Goal: Transaction & Acquisition: Book appointment/travel/reservation

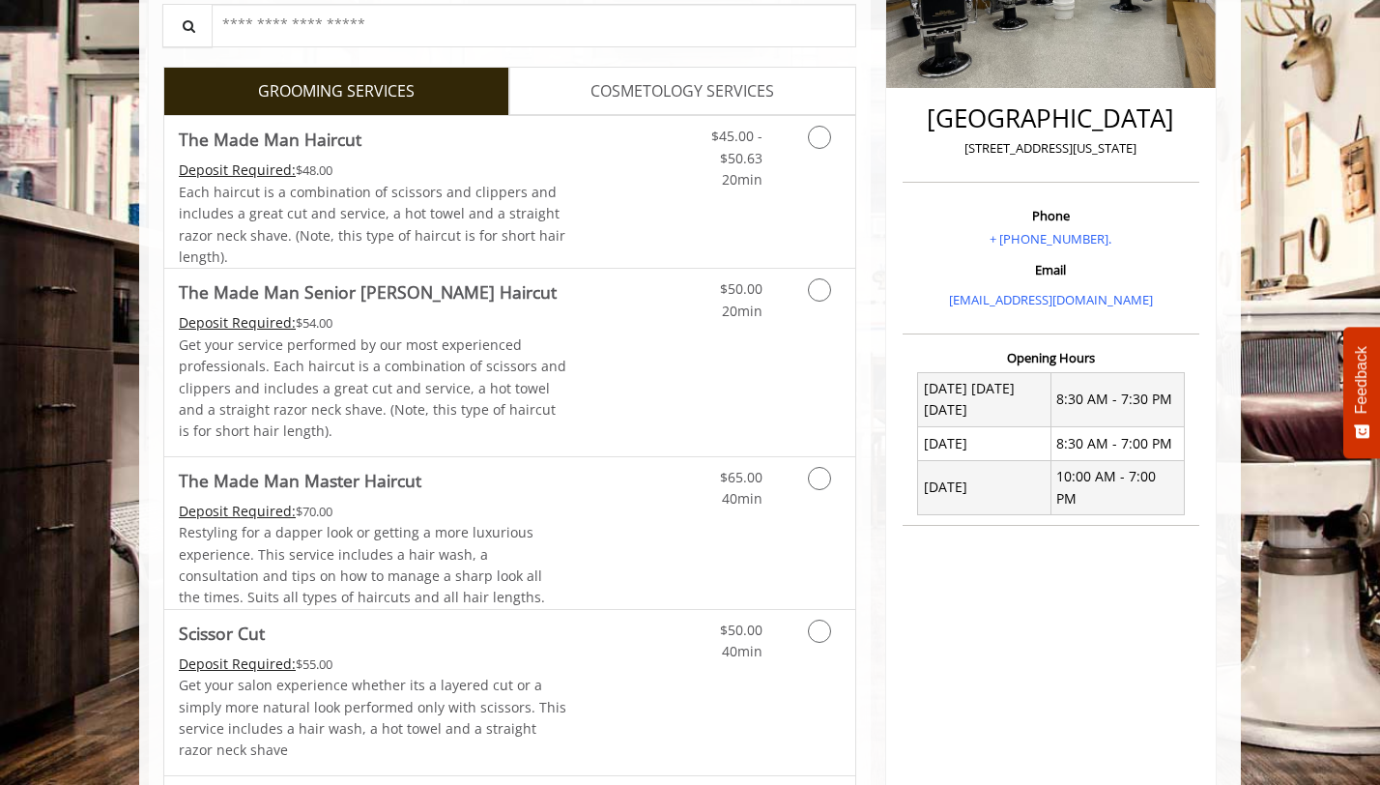
scroll to position [420, 0]
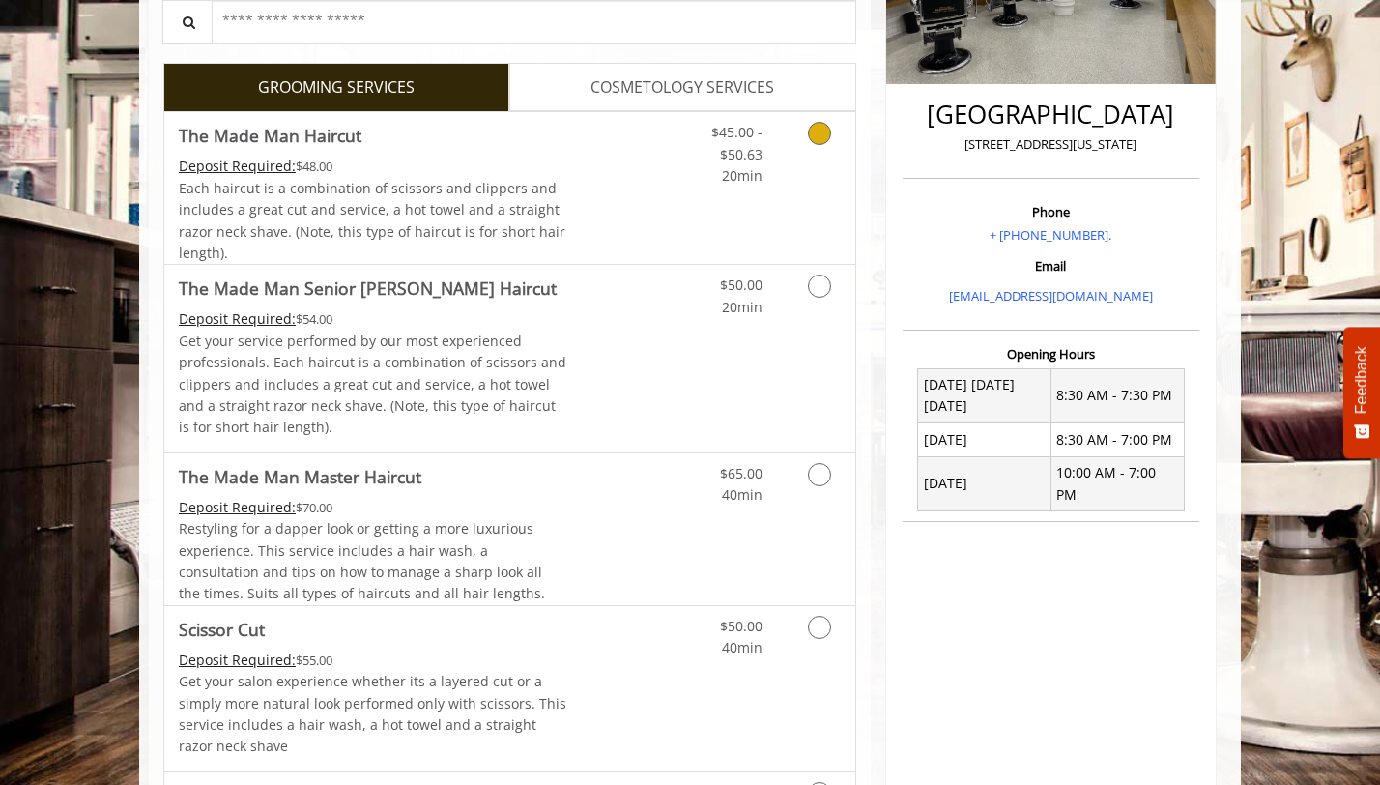
click at [378, 178] on div "Each haircut is a combination of scissors and clippers and includes a great cut…" at bounding box center [373, 221] width 388 height 87
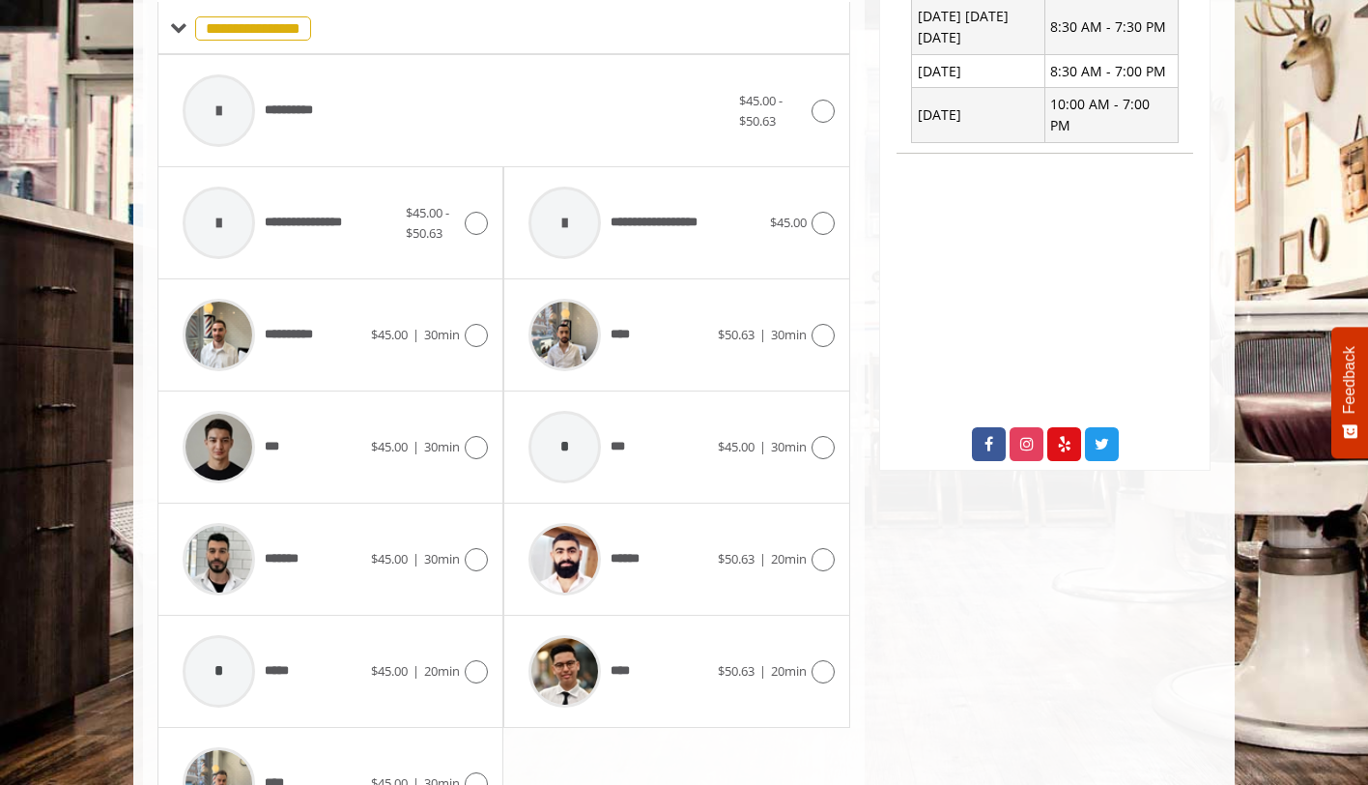
scroll to position [864, 0]
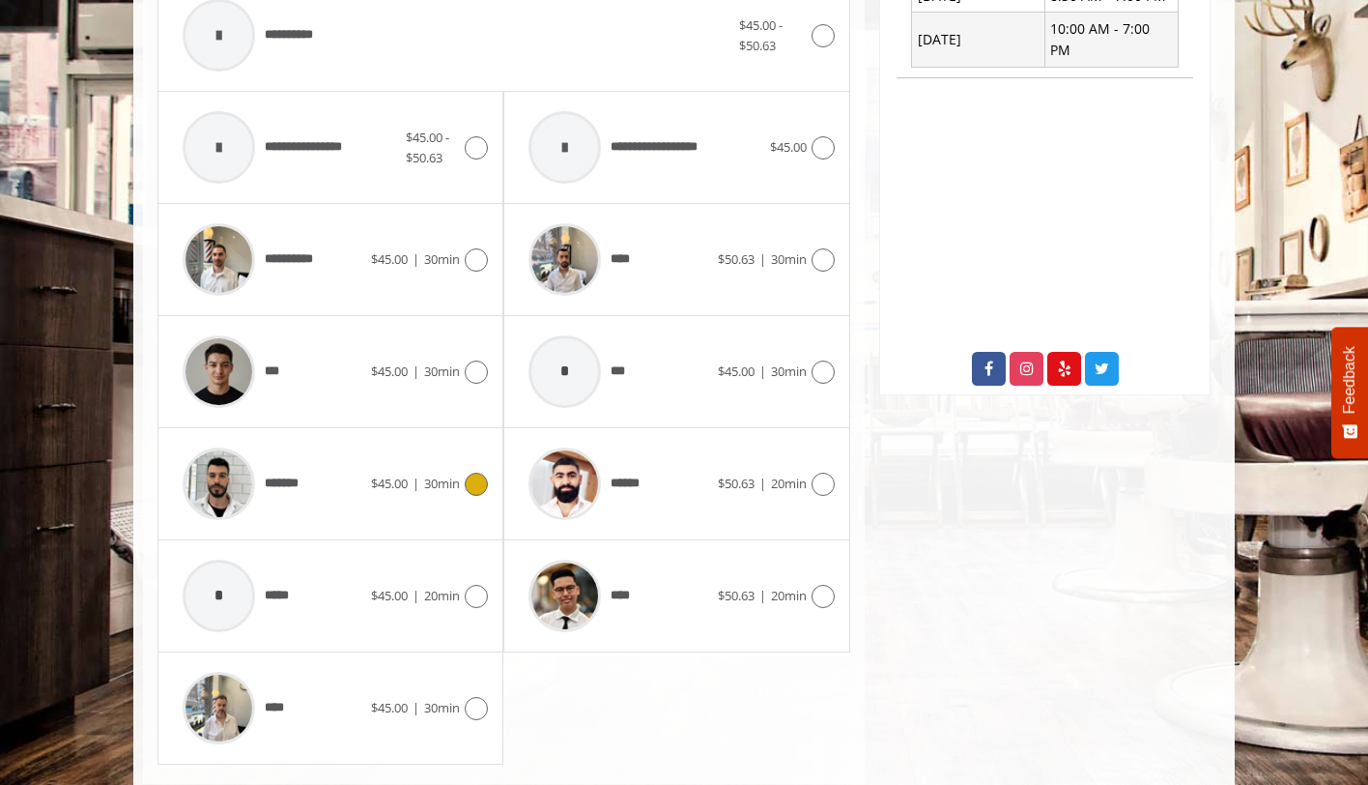
click at [331, 494] on div "*******" at bounding box center [272, 484] width 198 height 92
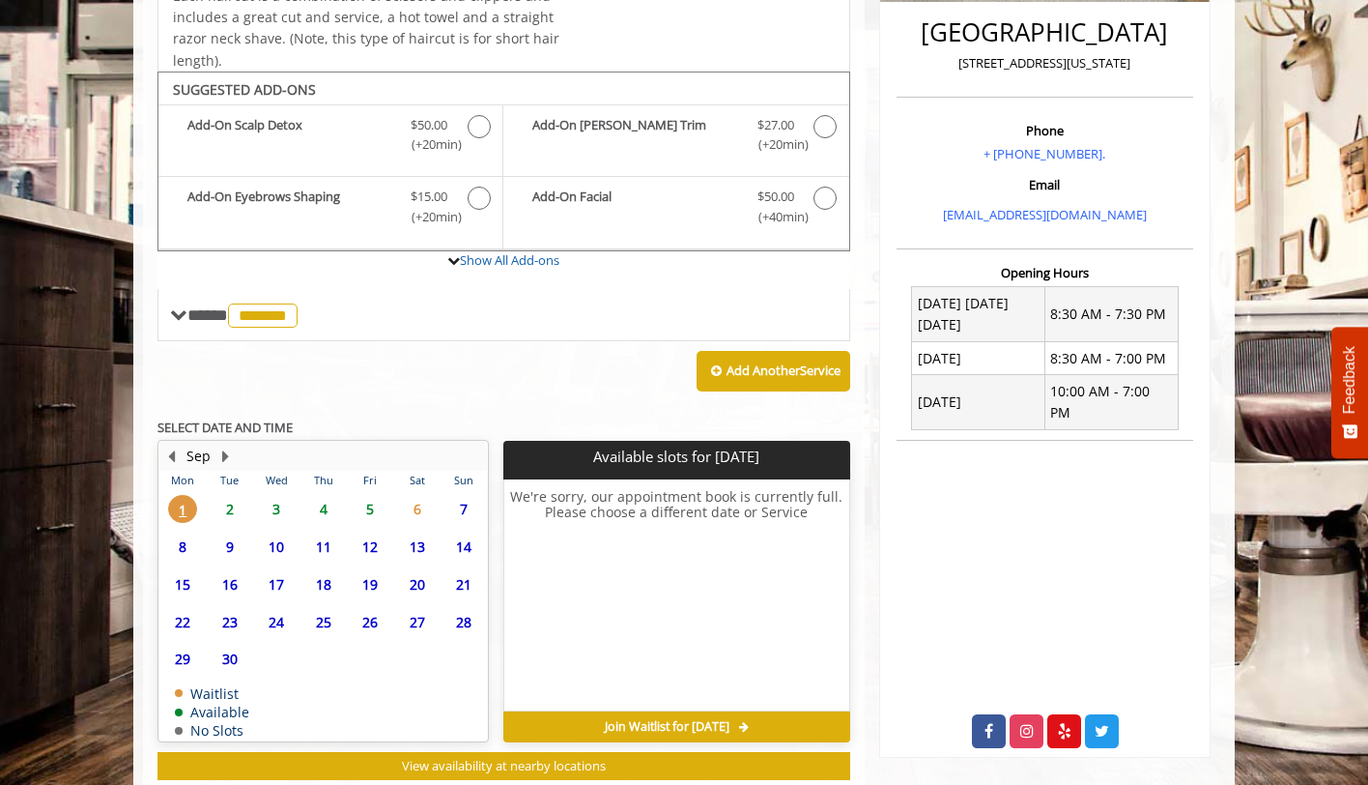
scroll to position [554, 0]
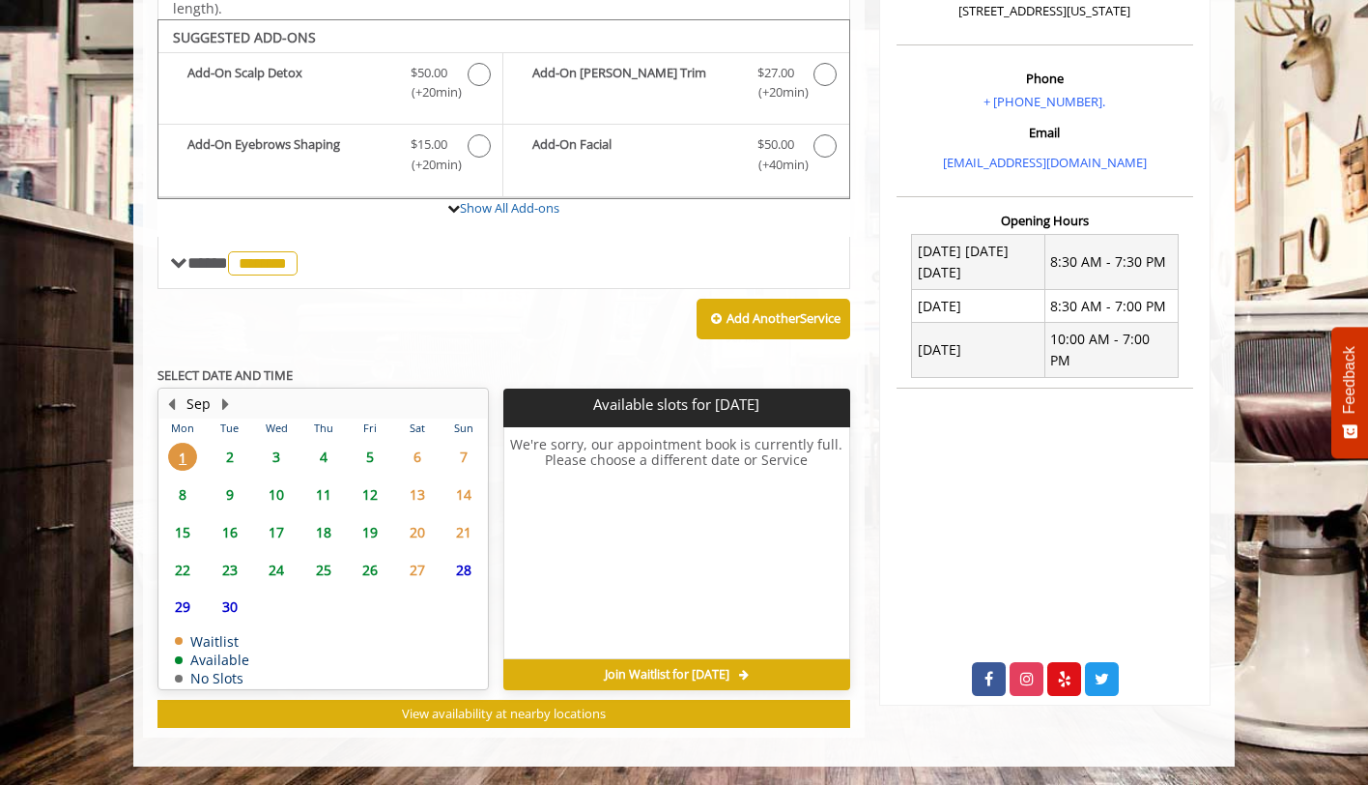
click at [275, 450] on span "3" at bounding box center [276, 457] width 29 height 28
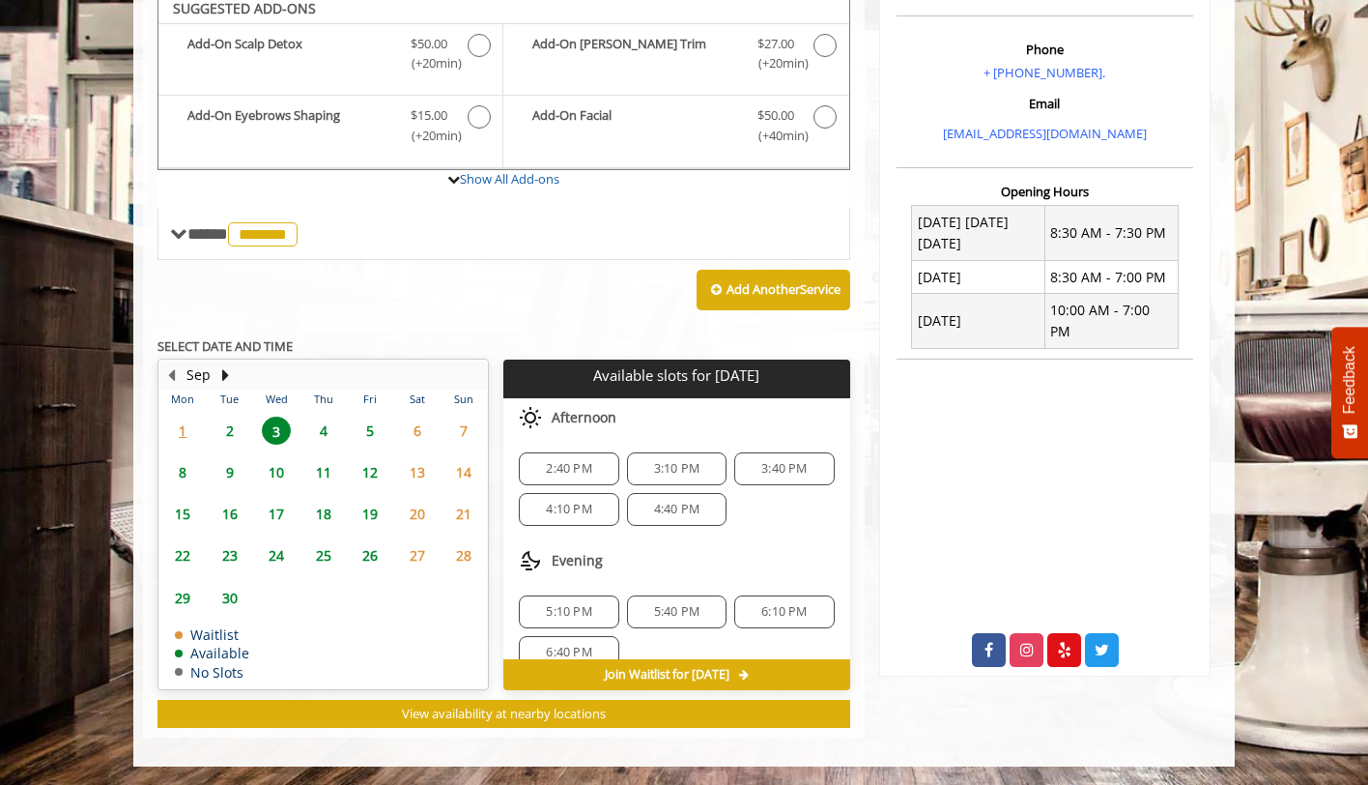
scroll to position [25, 0]
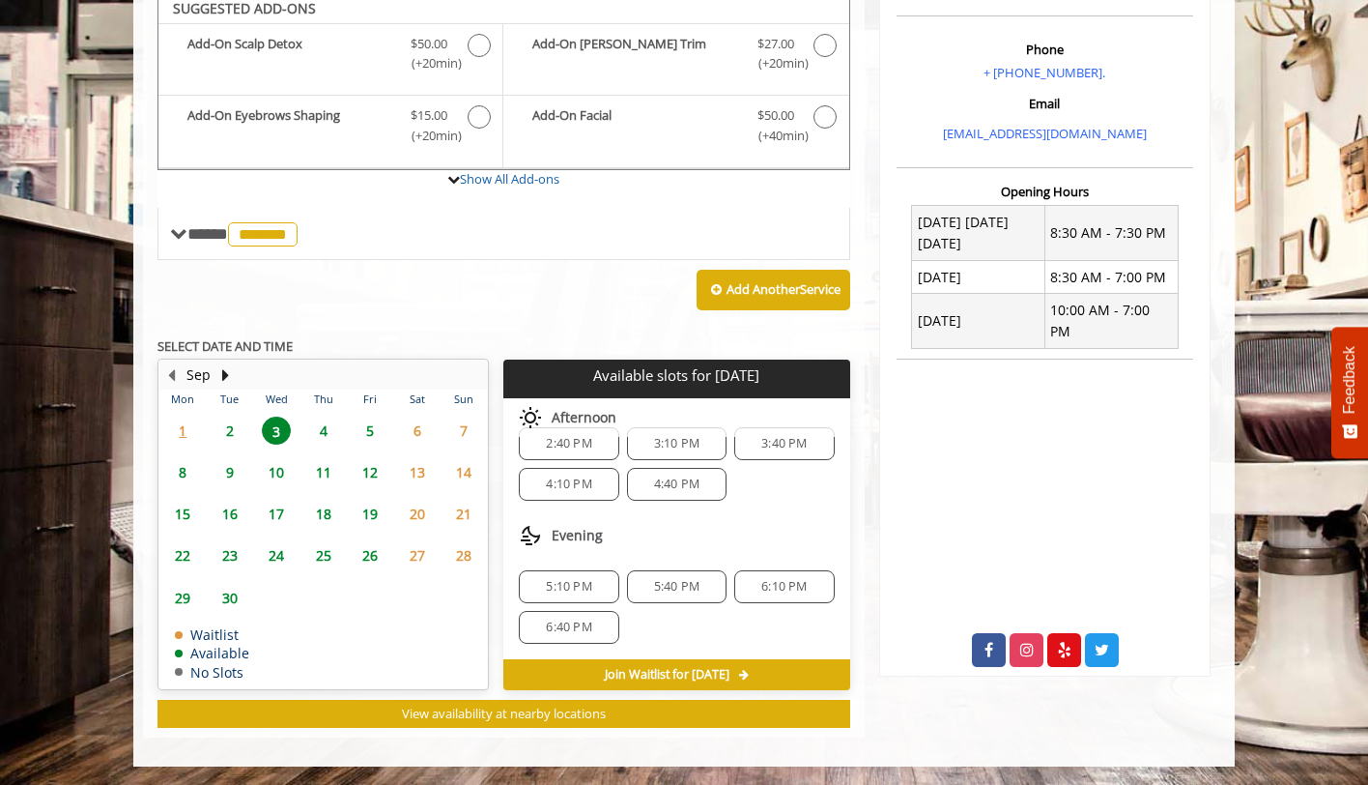
click at [682, 585] on span "5:40 PM" at bounding box center [676, 586] width 45 height 15
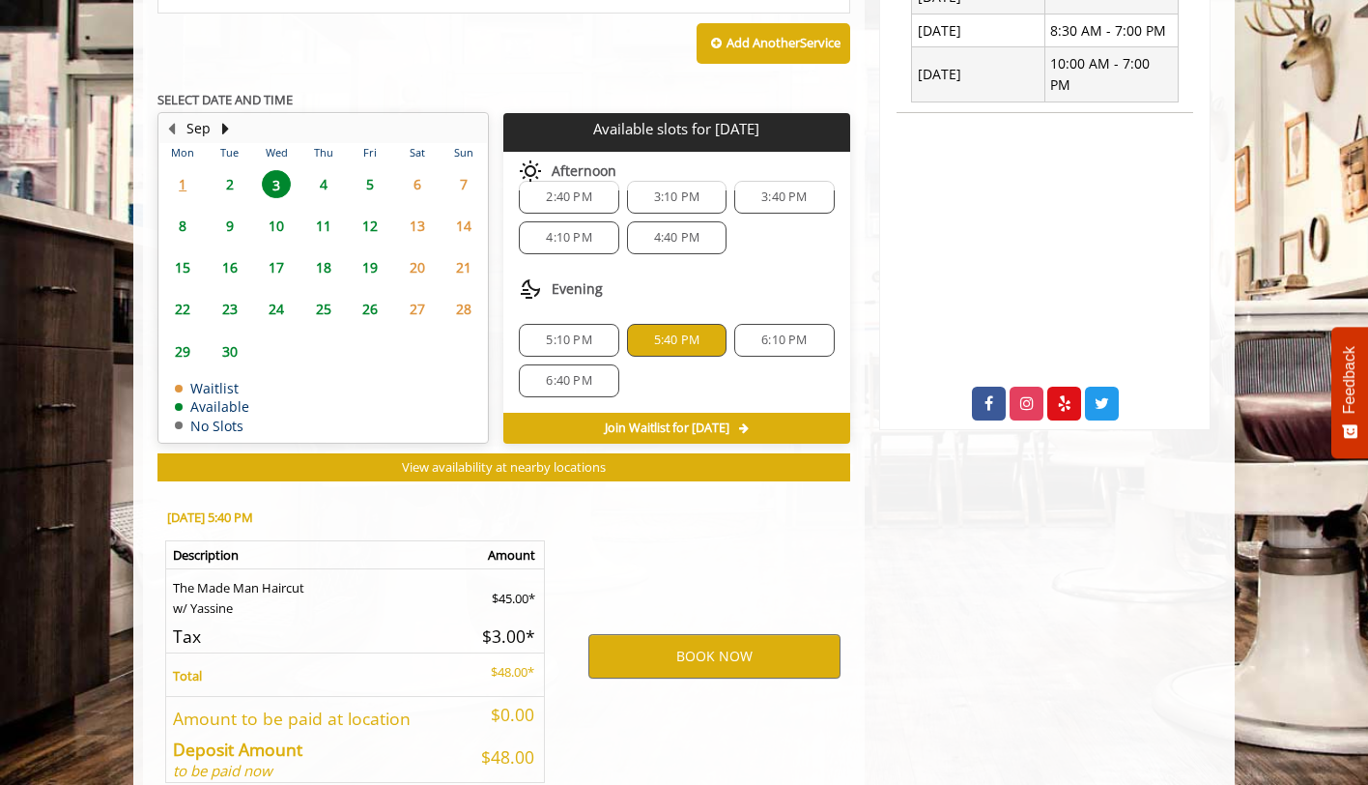
scroll to position [931, 0]
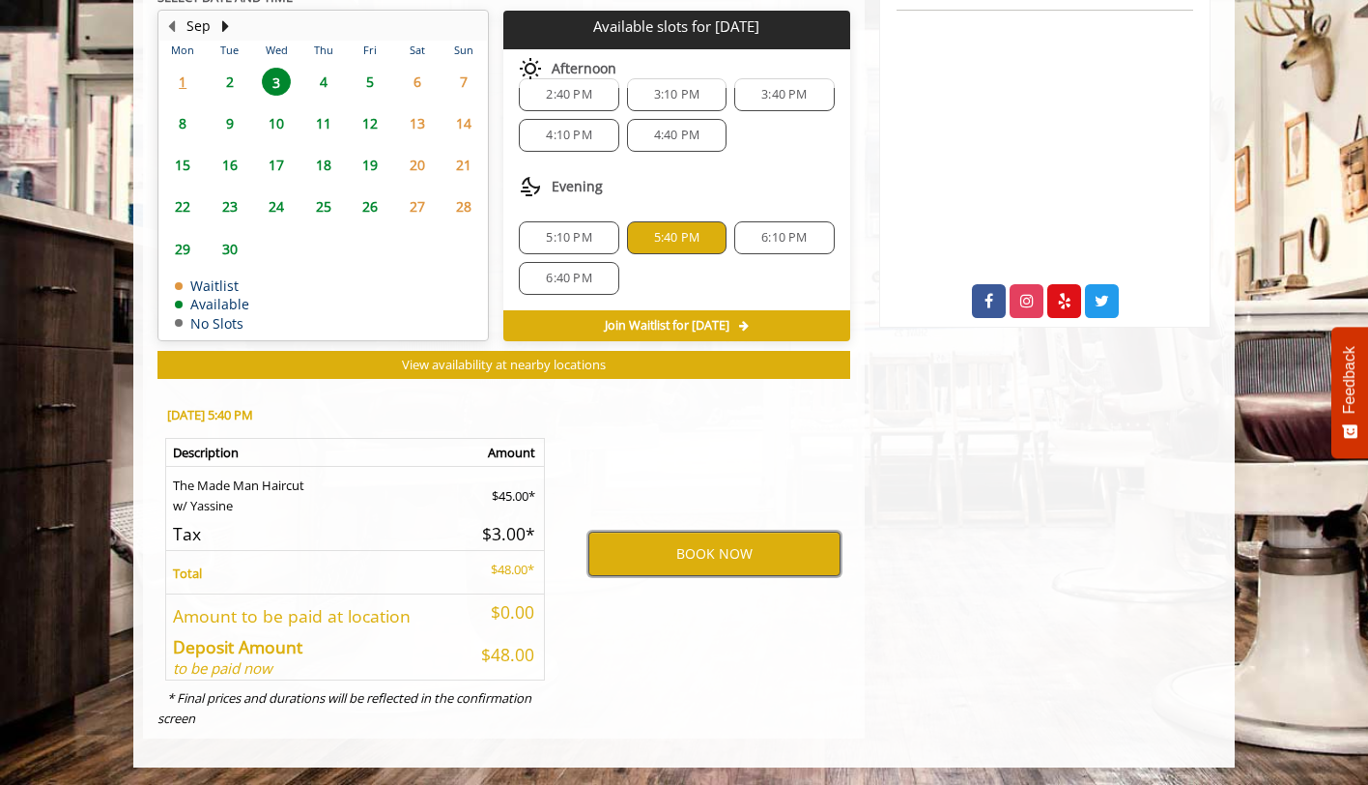
click at [721, 548] on button "BOOK NOW" at bounding box center [714, 553] width 252 height 44
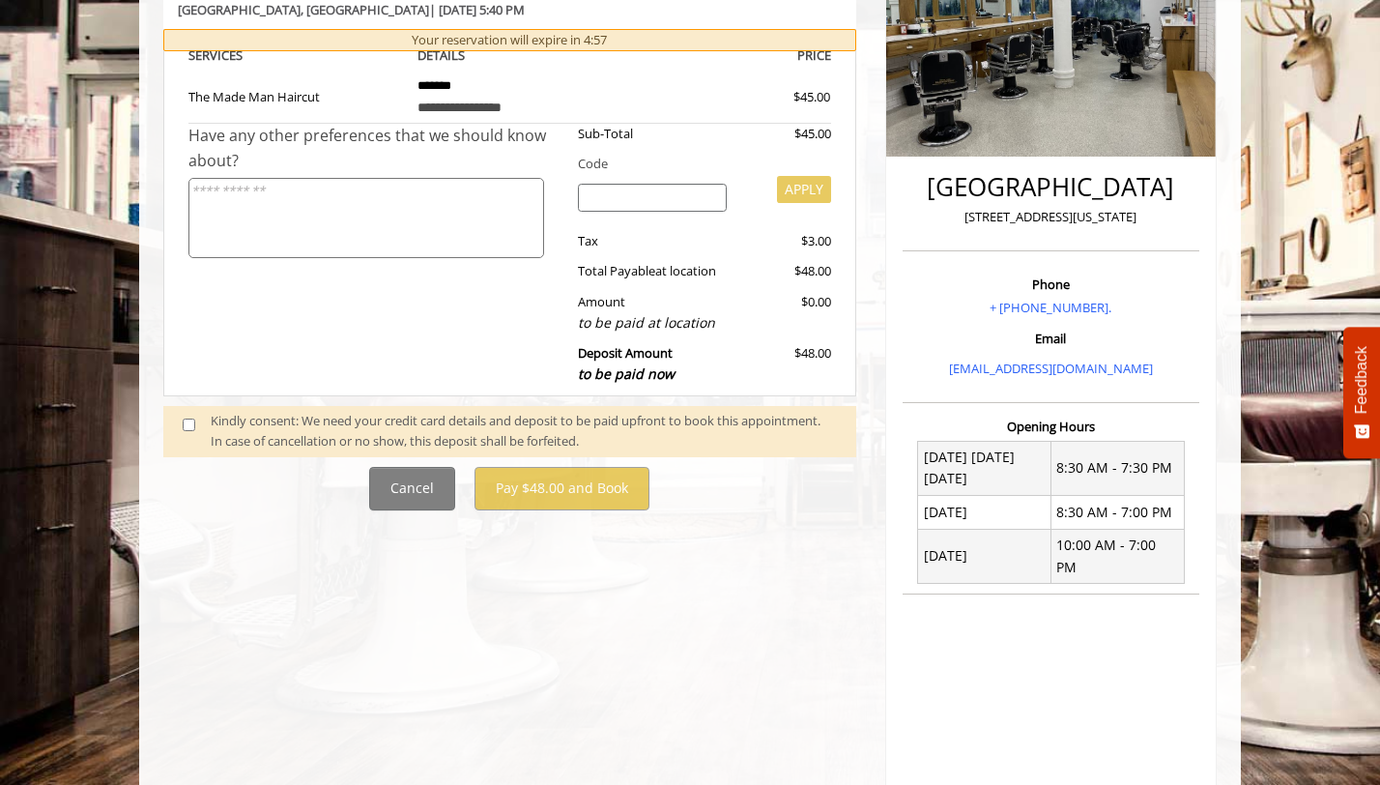
scroll to position [349, 0]
click at [629, 383] on div "Deposit Amount to be paid now" at bounding box center [652, 363] width 179 height 42
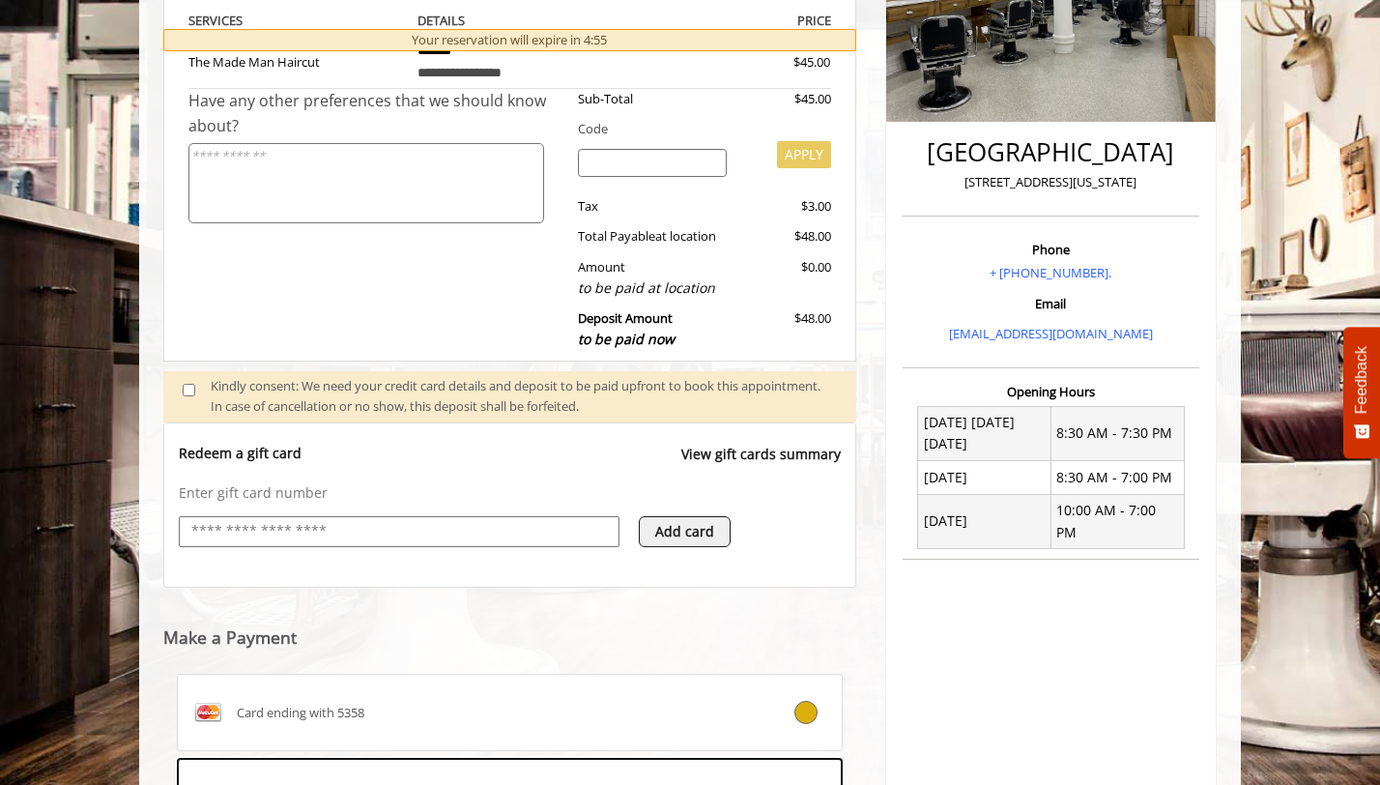
scroll to position [678, 0]
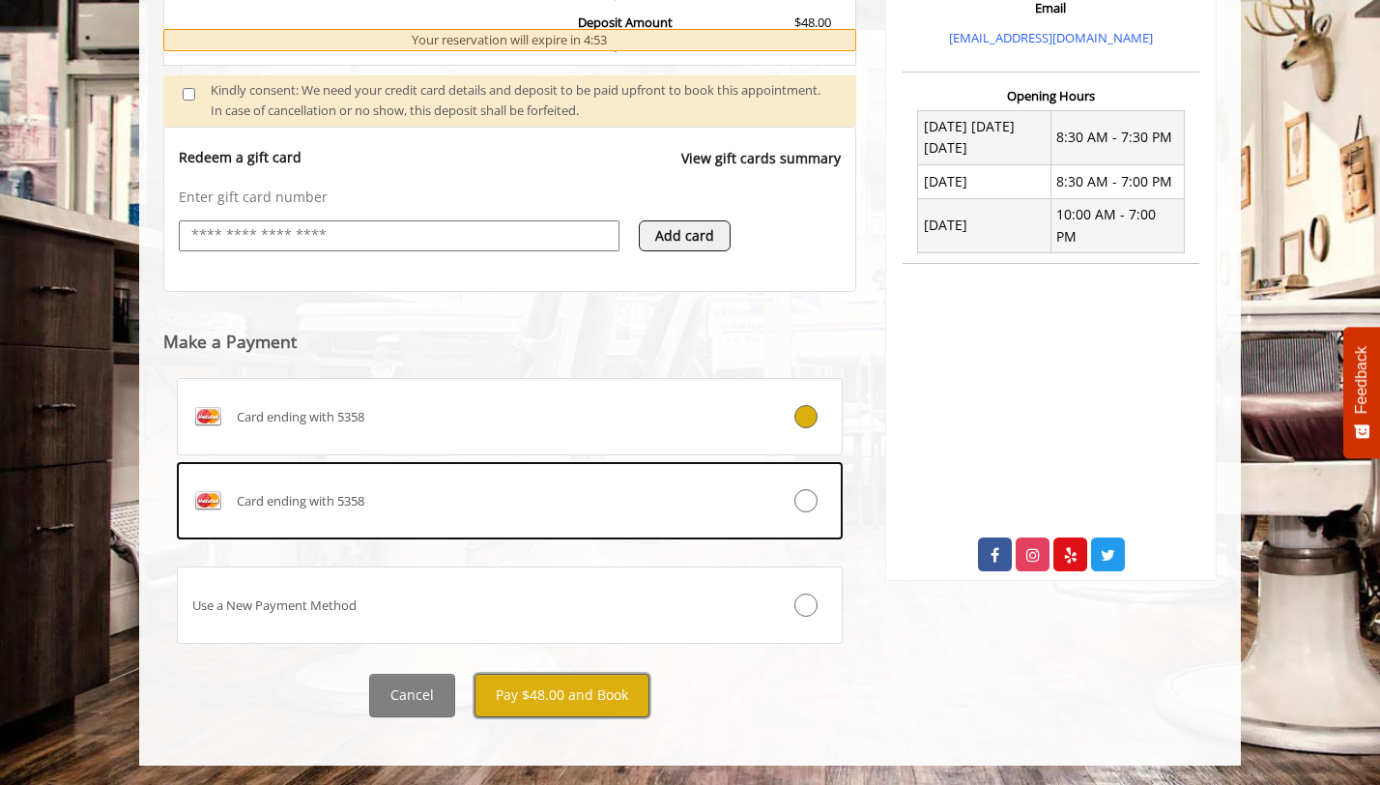
click at [570, 697] on button "Pay $48.00 and Book" at bounding box center [561, 694] width 175 height 43
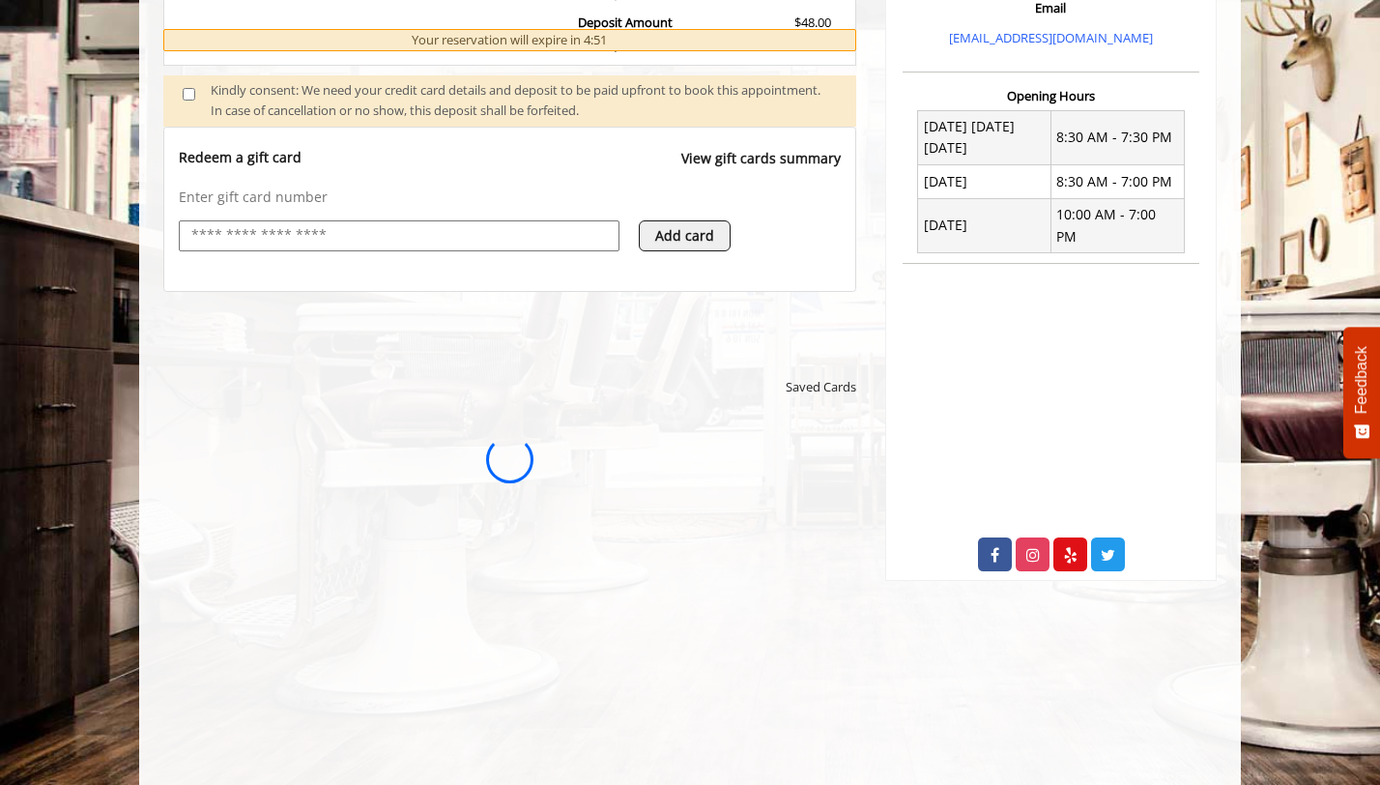
scroll to position [0, 0]
click at [570, 491] on html "**********" at bounding box center [510, 459] width 666 height 63
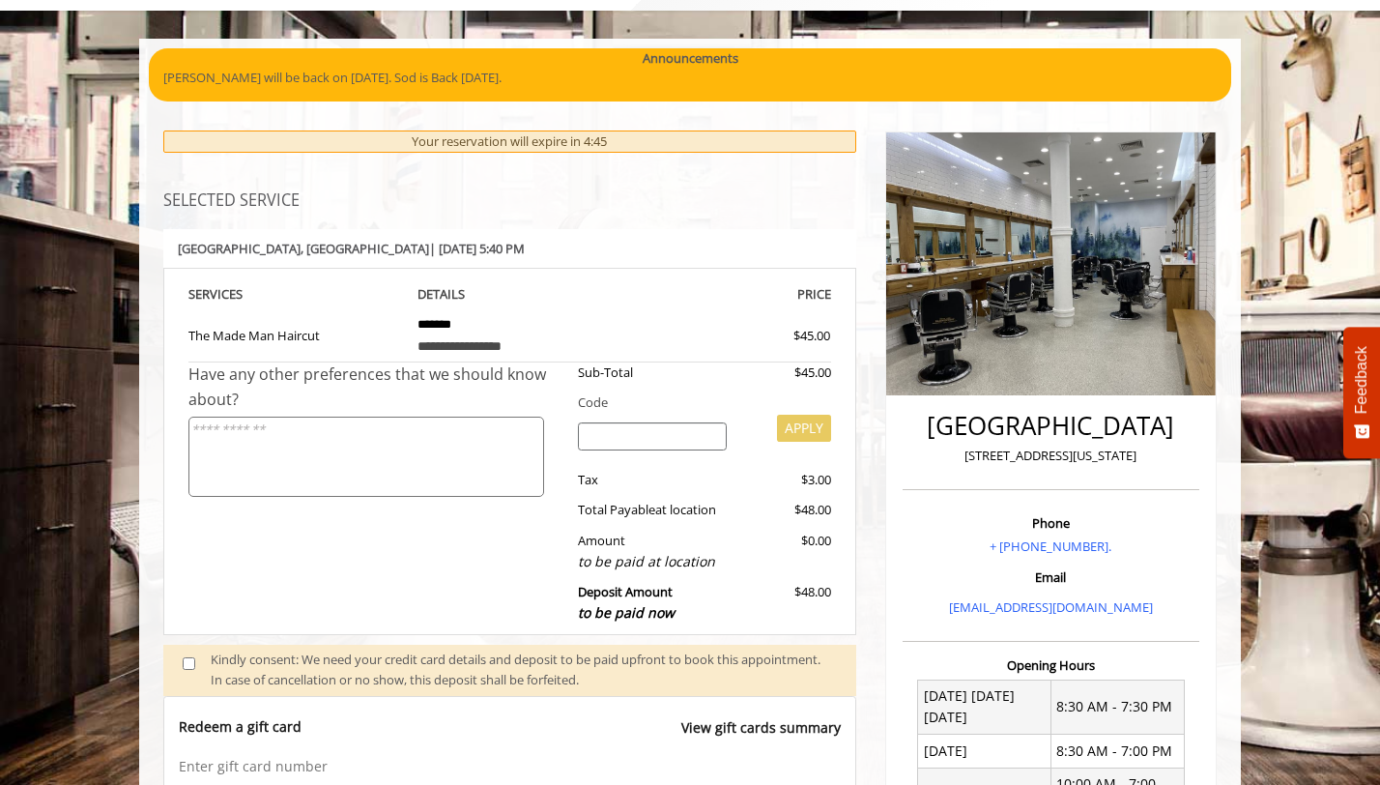
scroll to position [44, 0]
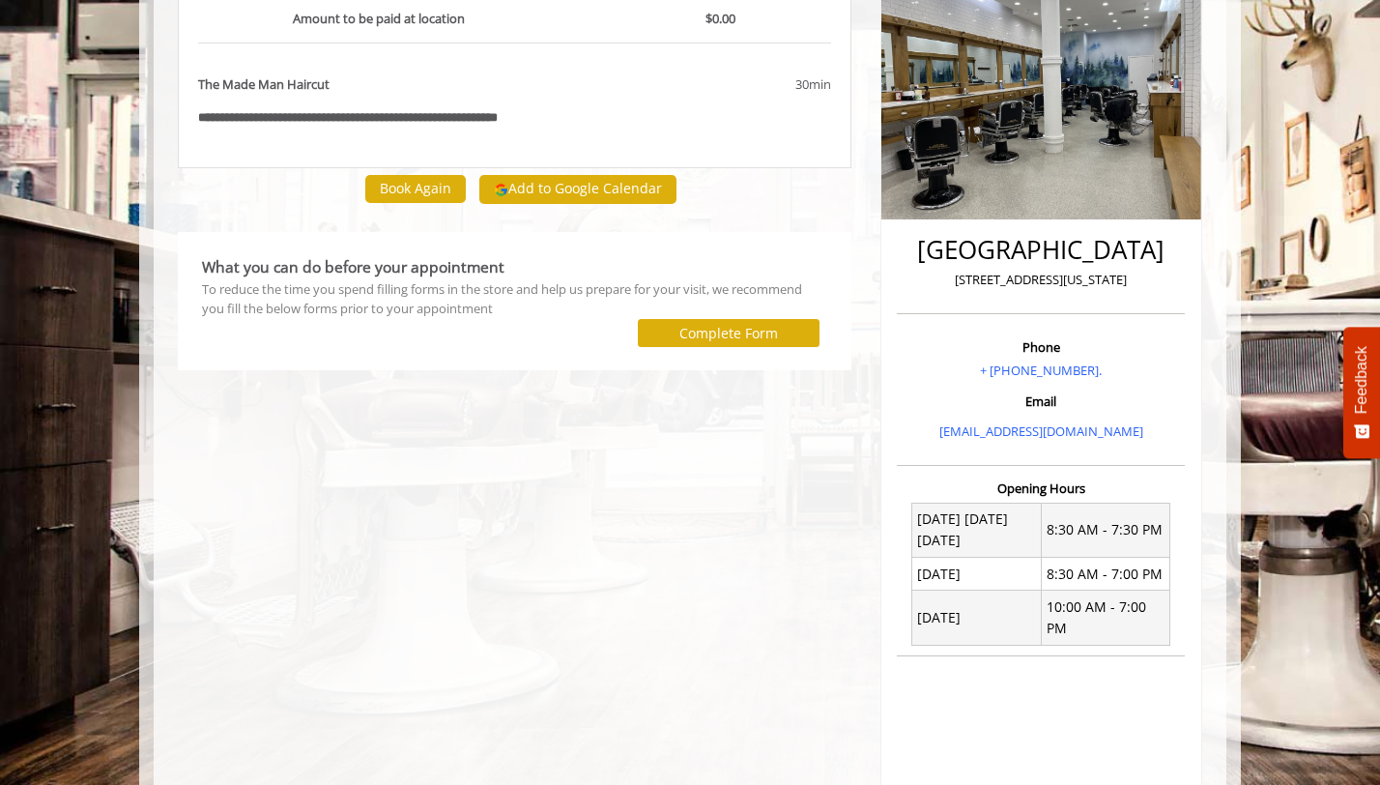
scroll to position [471, 0]
